Goal: Task Accomplishment & Management: Manage account settings

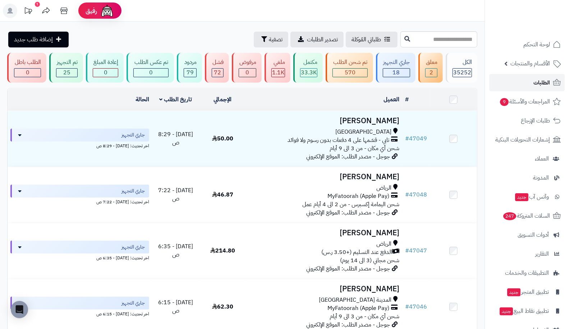
click at [520, 81] on link "الطلبات" at bounding box center [526, 82] width 75 height 17
click at [538, 84] on span "الطلبات" at bounding box center [541, 83] width 17 height 10
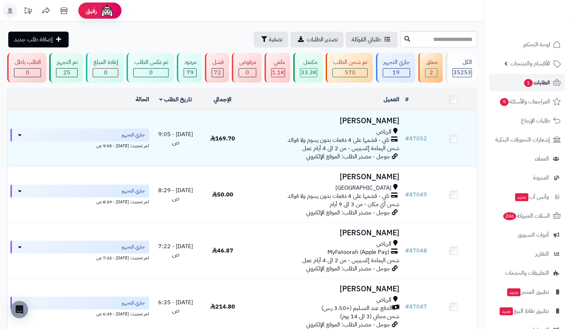
click at [512, 84] on link "الطلبات 1" at bounding box center [526, 82] width 75 height 17
click at [506, 63] on link "الأقسام والمنتجات" at bounding box center [526, 63] width 75 height 17
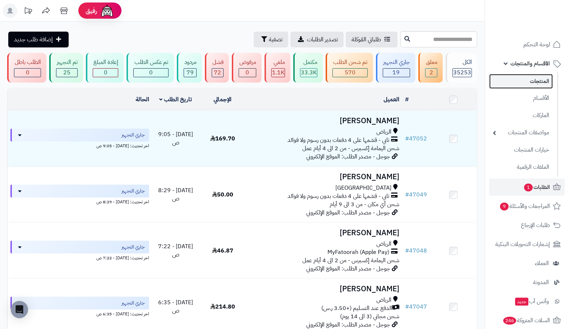
click at [519, 78] on link "المنتجات" at bounding box center [521, 81] width 64 height 15
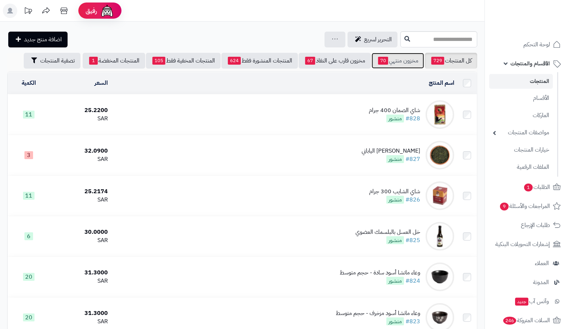
click at [390, 63] on link "مخزون منتهي 70" at bounding box center [397, 61] width 52 height 16
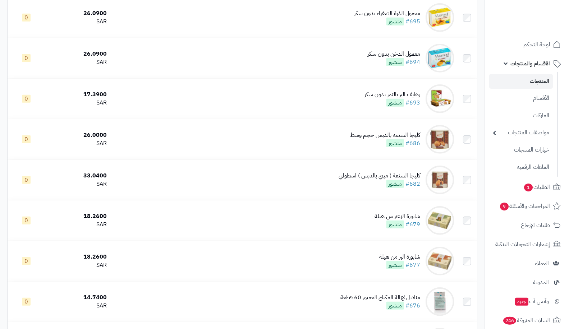
scroll to position [248, 0]
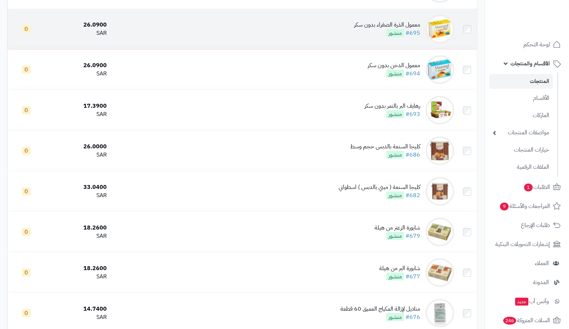
click at [415, 25] on div "معمول الذرة الصفراء بدون سكر" at bounding box center [387, 25] width 66 height 8
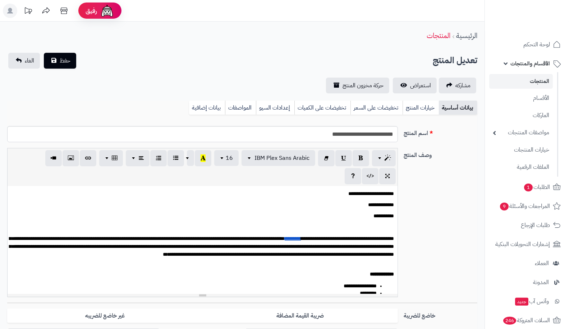
scroll to position [246, 0]
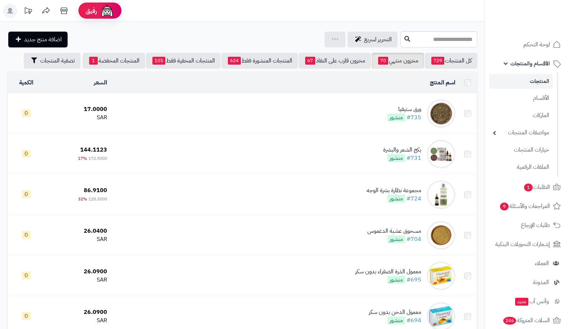
scroll to position [248, 0]
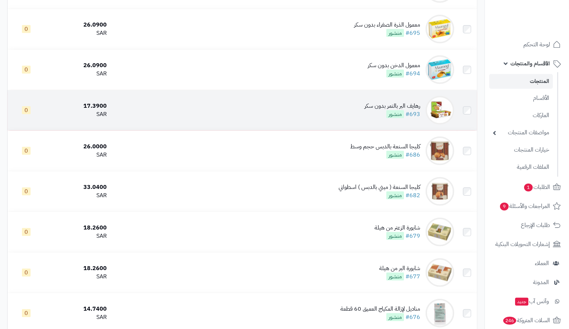
click at [421, 105] on td "رهايف البر بالتمر بدون سكر #693 منشور" at bounding box center [283, 110] width 347 height 40
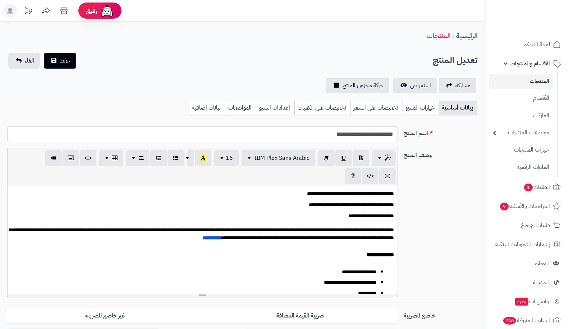
scroll to position [246, 0]
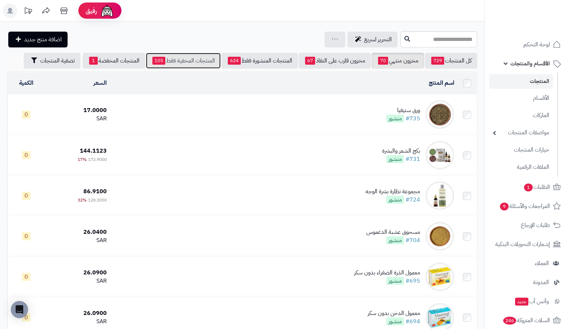
click at [178, 55] on link "المنتجات المخفية فقط 105" at bounding box center [183, 61] width 75 height 16
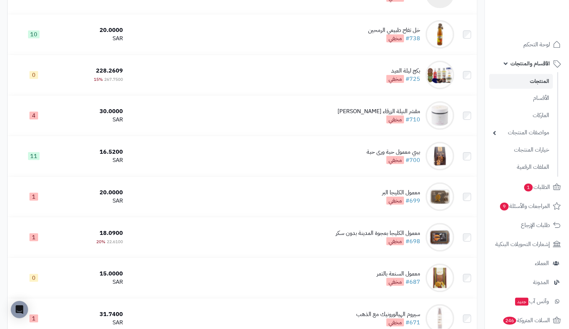
scroll to position [543, 0]
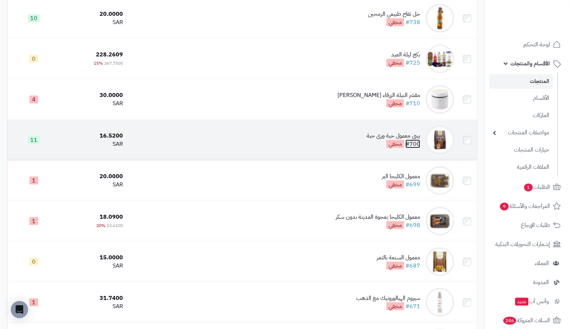
click at [417, 141] on link "#700" at bounding box center [412, 144] width 15 height 9
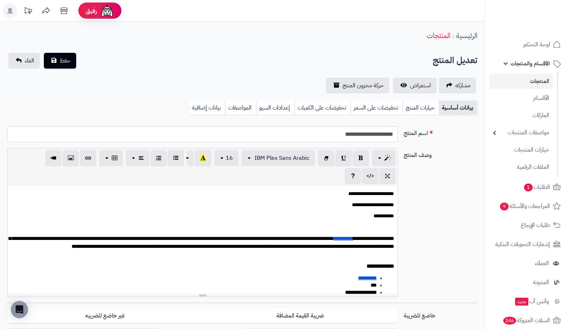
scroll to position [246, 0]
click at [428, 166] on div "**********" at bounding box center [241, 225] width 475 height 155
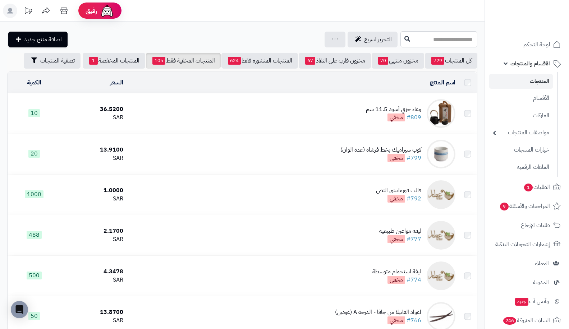
scroll to position [543, 0]
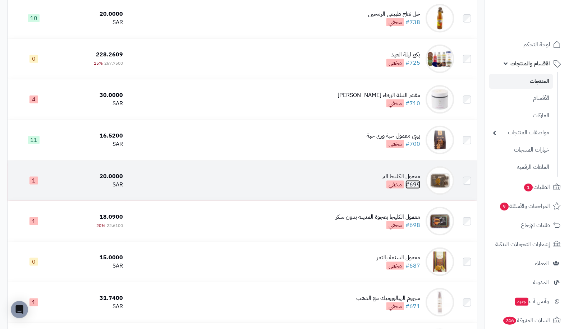
click at [416, 182] on link "#699" at bounding box center [412, 184] width 15 height 9
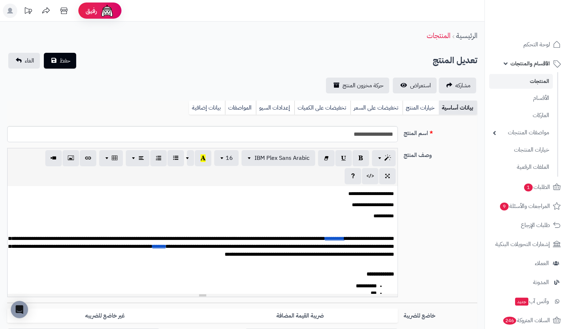
scroll to position [246, 0]
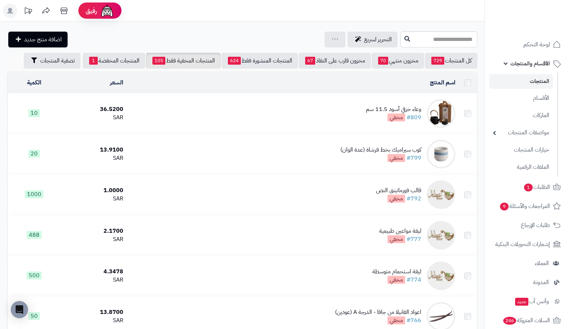
scroll to position [543, 0]
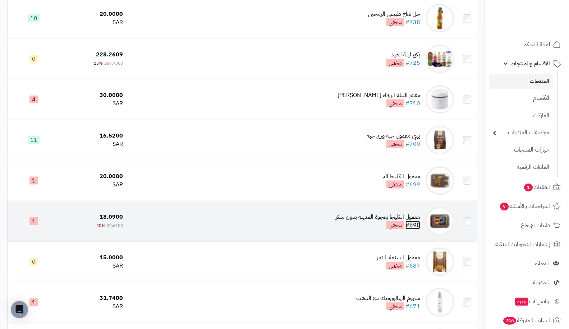
click at [416, 226] on link "#698" at bounding box center [412, 225] width 15 height 9
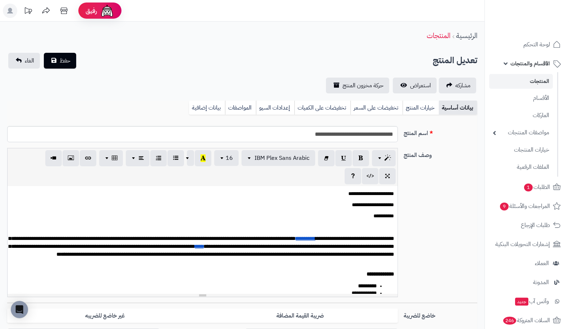
scroll to position [246, 0]
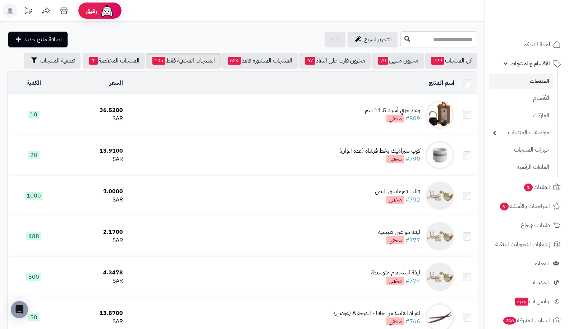
click at [426, 38] on input "text" at bounding box center [438, 39] width 77 height 16
click at [400, 42] on input "*****" at bounding box center [438, 39] width 77 height 16
type input "*****"
click at [402, 39] on button at bounding box center [407, 39] width 11 height 14
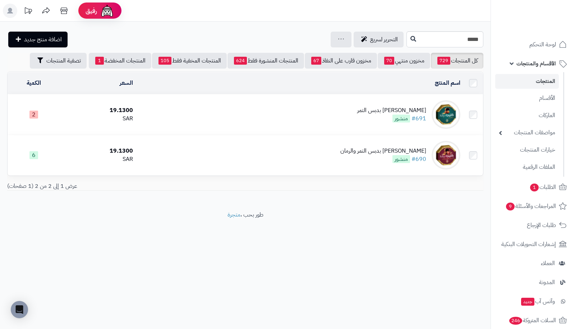
click at [528, 77] on link "المنتجات" at bounding box center [527, 81] width 64 height 15
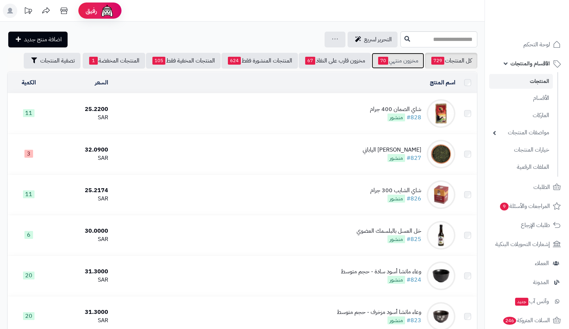
click at [399, 62] on link "مخزون منتهي 70" at bounding box center [397, 61] width 52 height 16
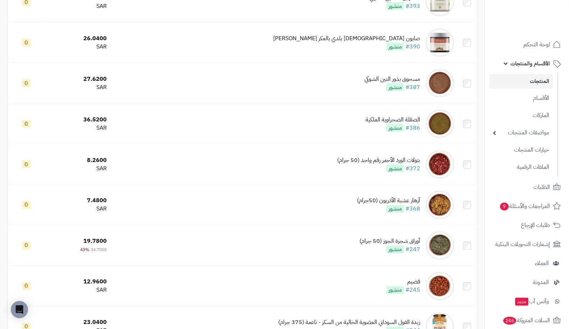
scroll to position [2432, 0]
